Goal: Task Accomplishment & Management: Use online tool/utility

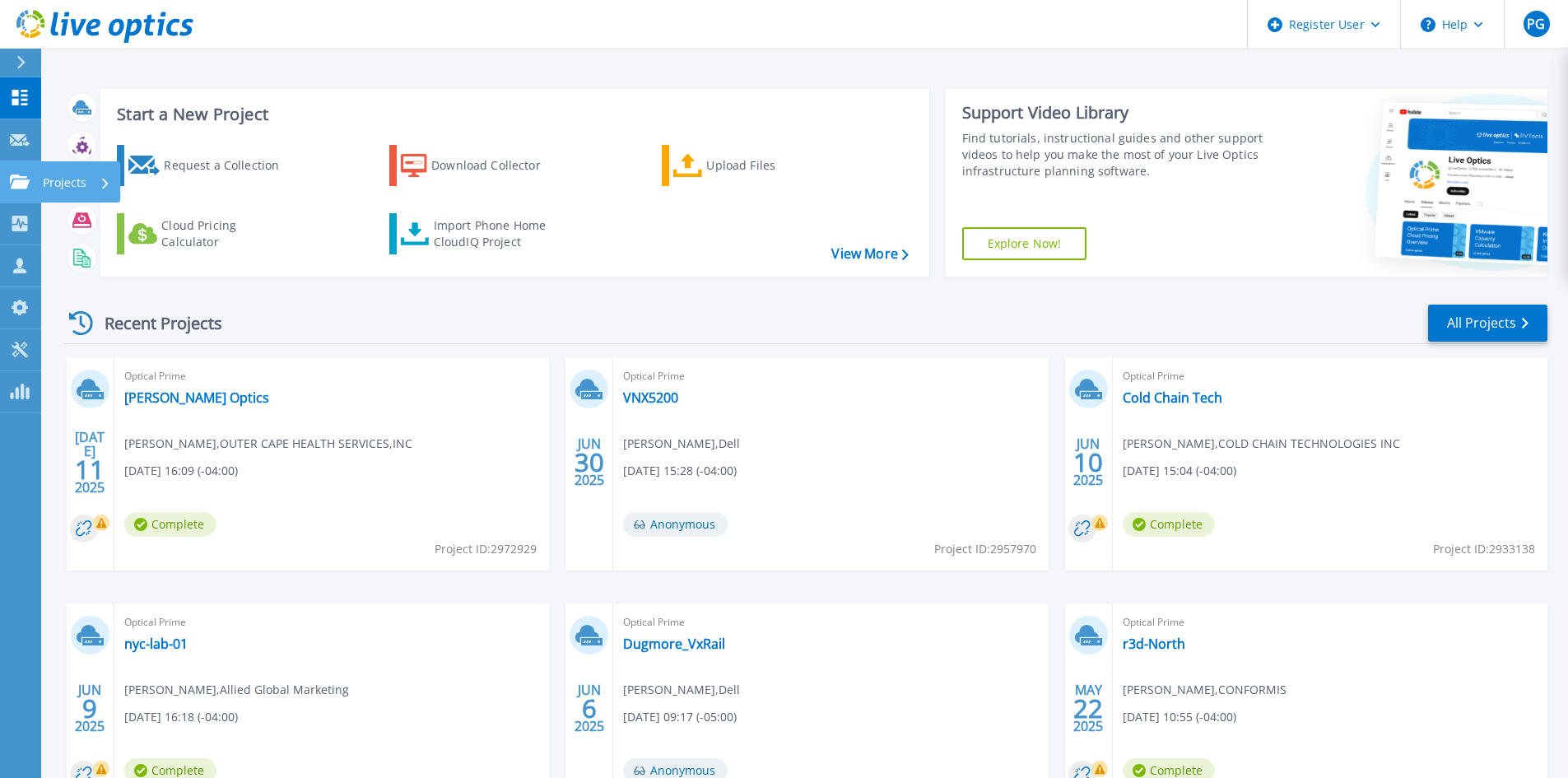
drag, startPoint x: 26, startPoint y: 182, endPoint x: 122, endPoint y: 180, distance: 96.0
click at [26, 182] on icon at bounding box center [19, 182] width 20 height 14
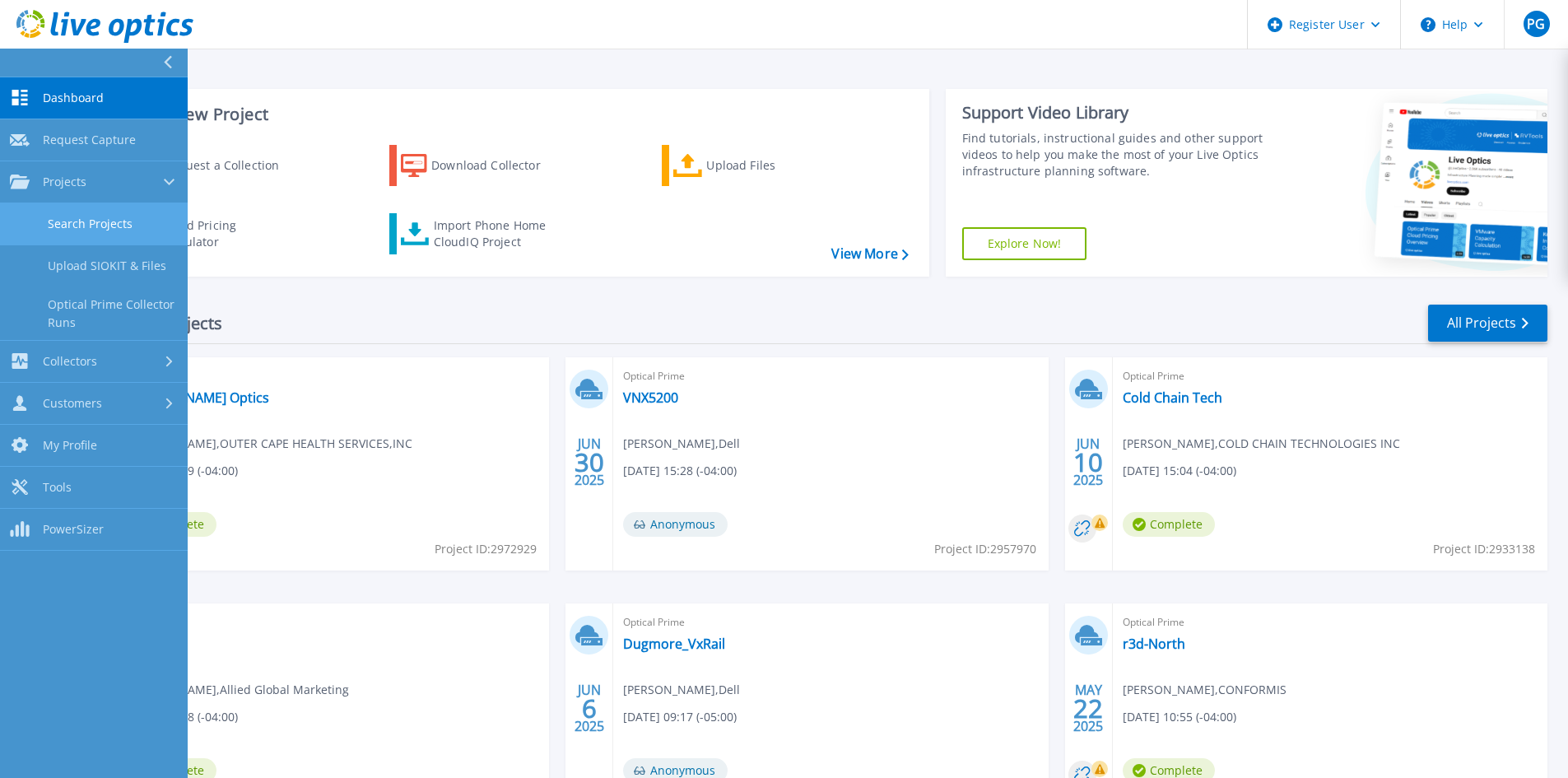
click at [127, 223] on link "Search Projects" at bounding box center [94, 224] width 188 height 42
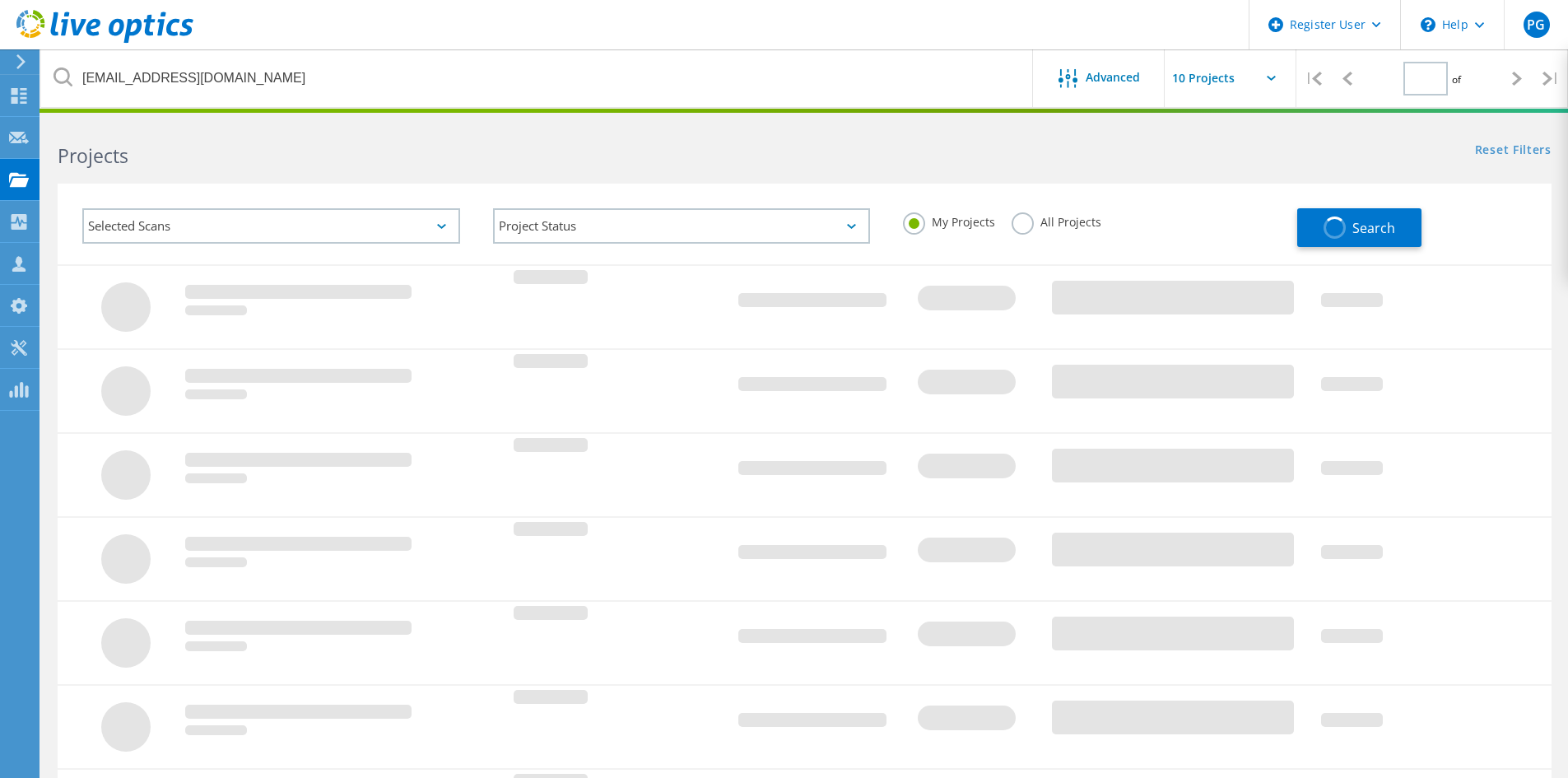
type input "1"
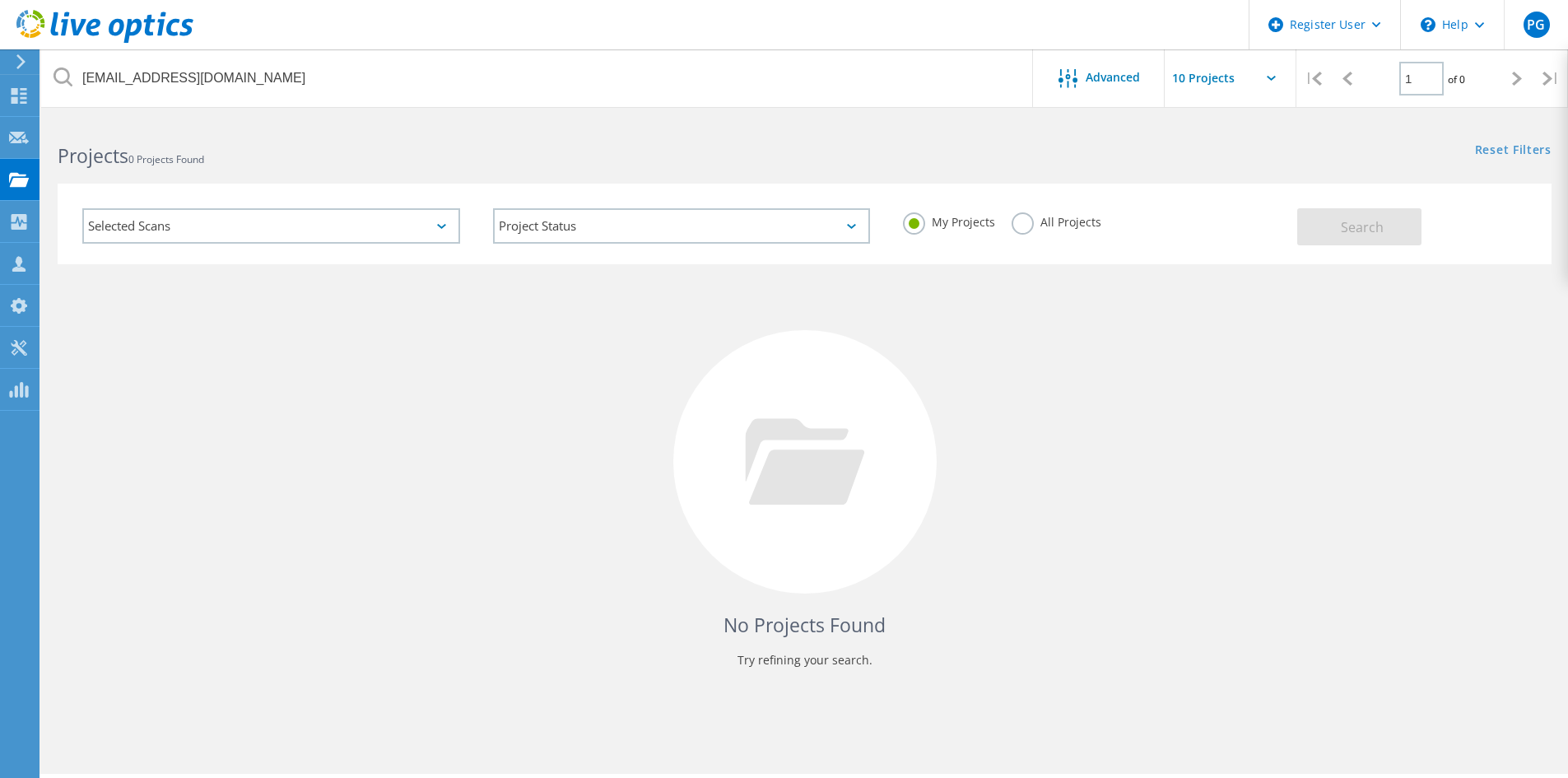
click at [245, 230] on div "Selected Scans" at bounding box center [271, 225] width 378 height 35
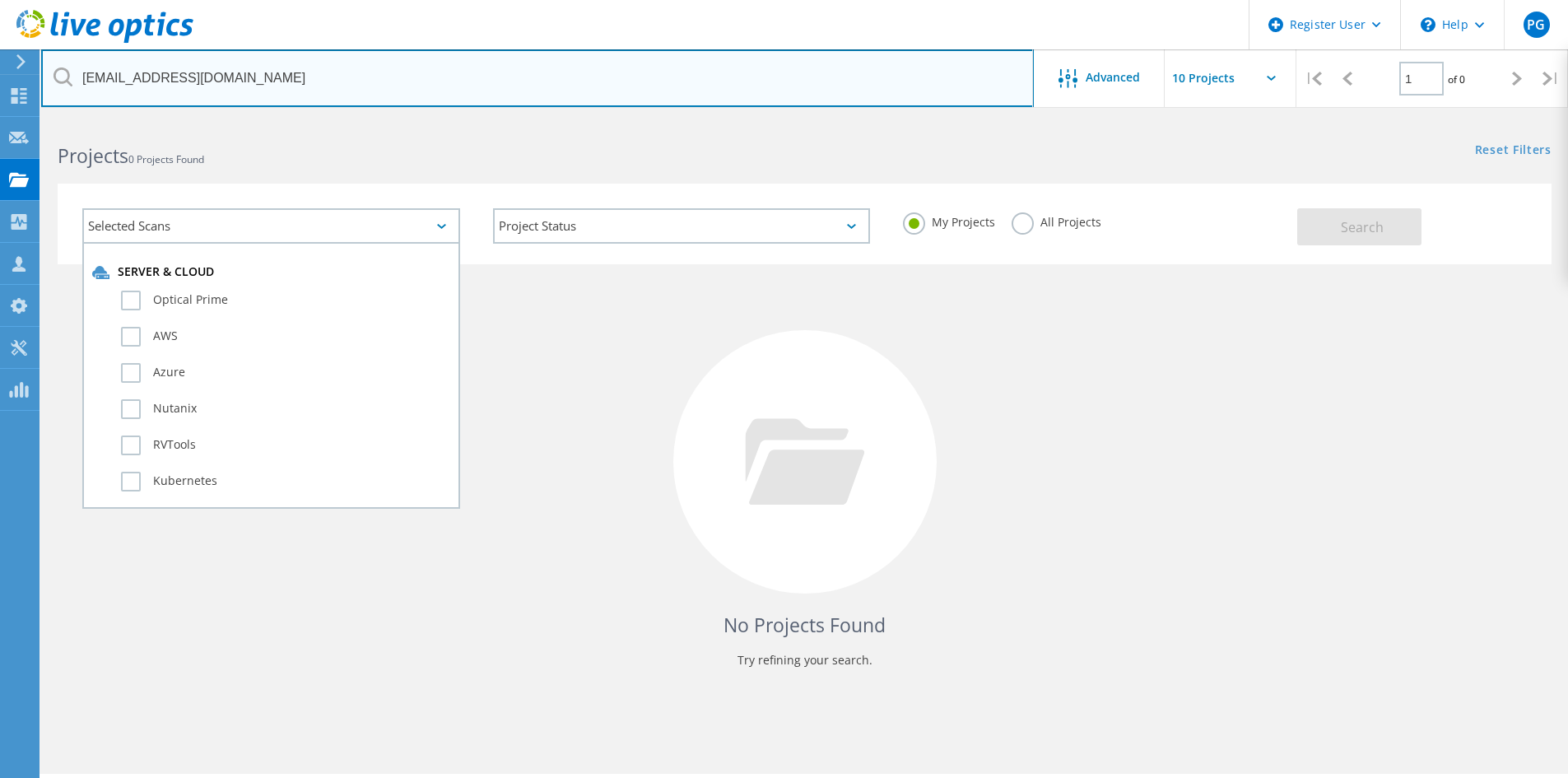
click at [236, 82] on input "[EMAIL_ADDRESS][DOMAIN_NAME]" at bounding box center [538, 77] width 993 height 58
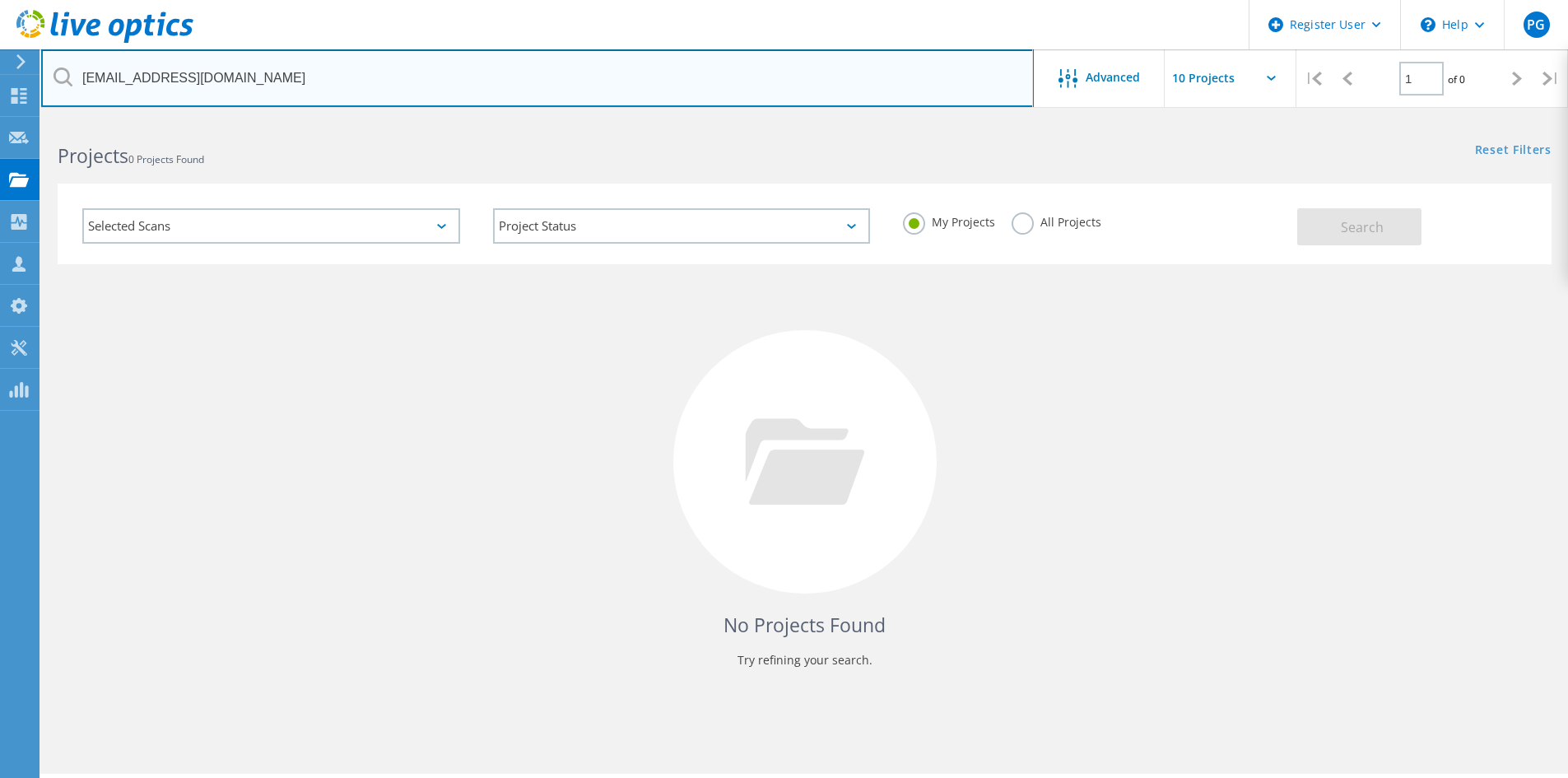
click at [370, 90] on input "[EMAIL_ADDRESS][DOMAIN_NAME]" at bounding box center [538, 77] width 993 height 58
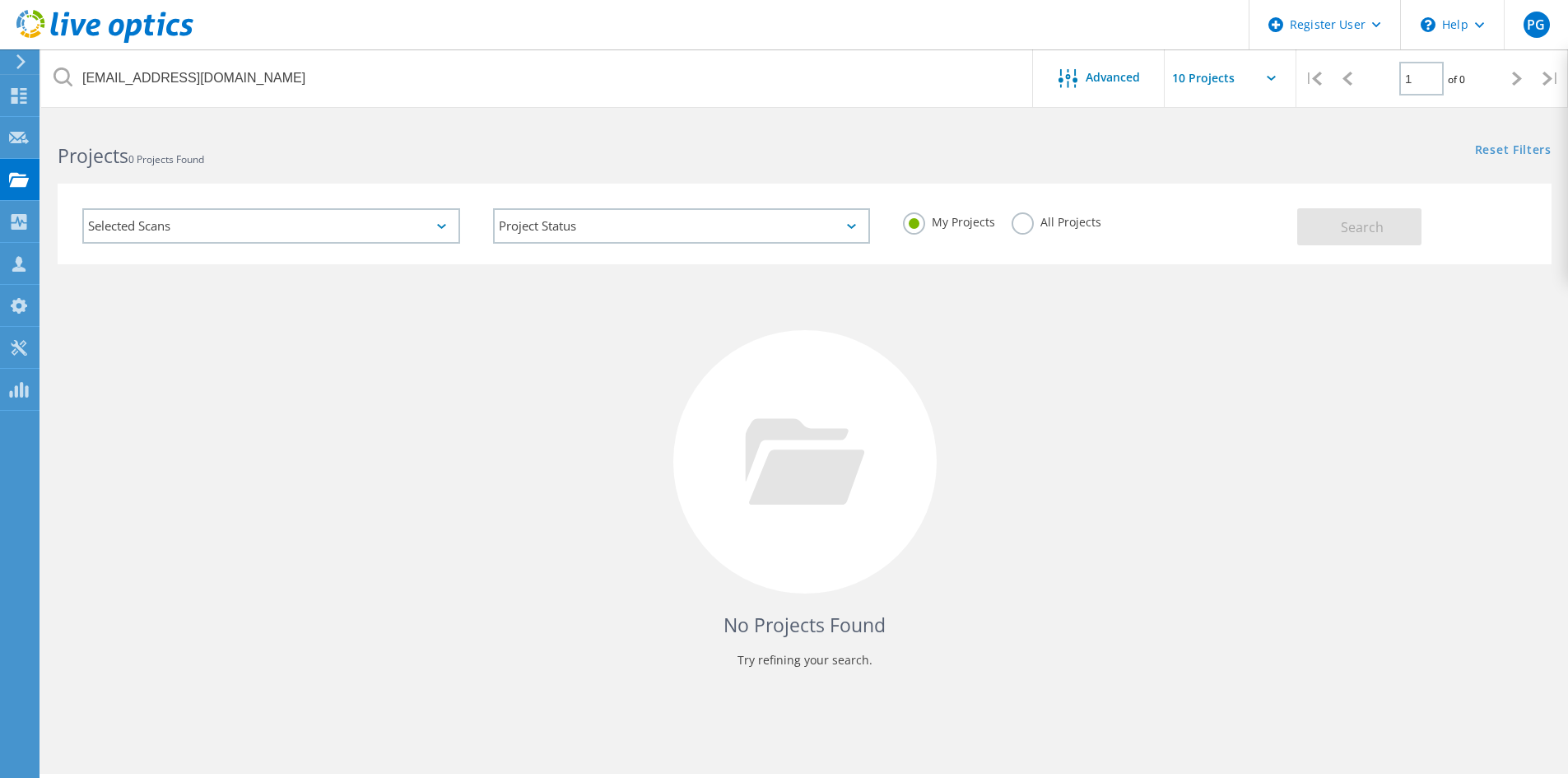
click at [1031, 229] on div "All Projects" at bounding box center [1056, 225] width 89 height 24
click at [1024, 225] on label "All Projects" at bounding box center [1056, 220] width 89 height 15
click at [0, 0] on input "All Projects" at bounding box center [0, 0] width 0 height 0
click at [1390, 232] on button "Search" at bounding box center [1359, 226] width 124 height 37
